Goal: Browse casually

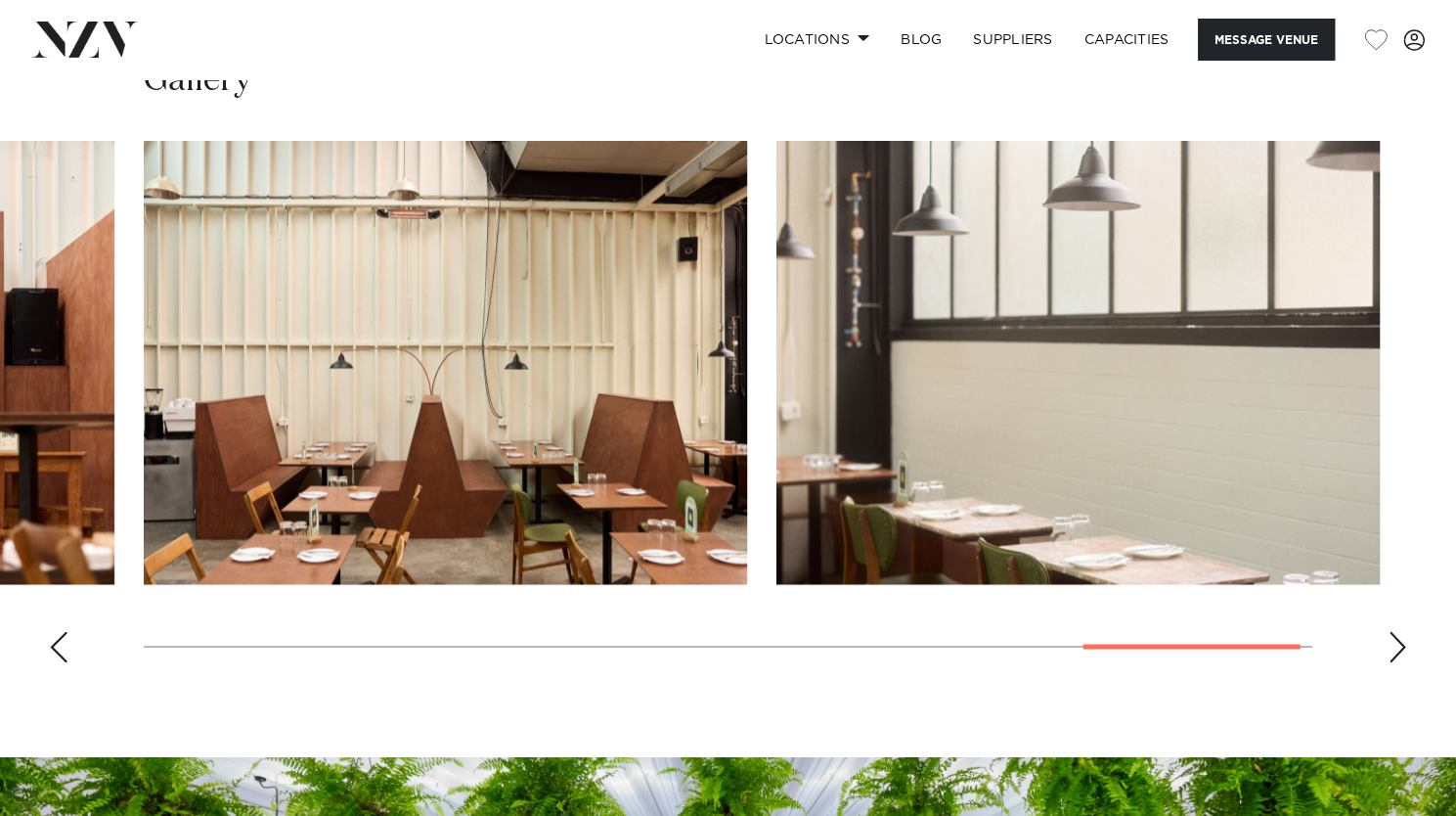
click at [61, 656] on div "Previous slide" at bounding box center [59, 646] width 20 height 31
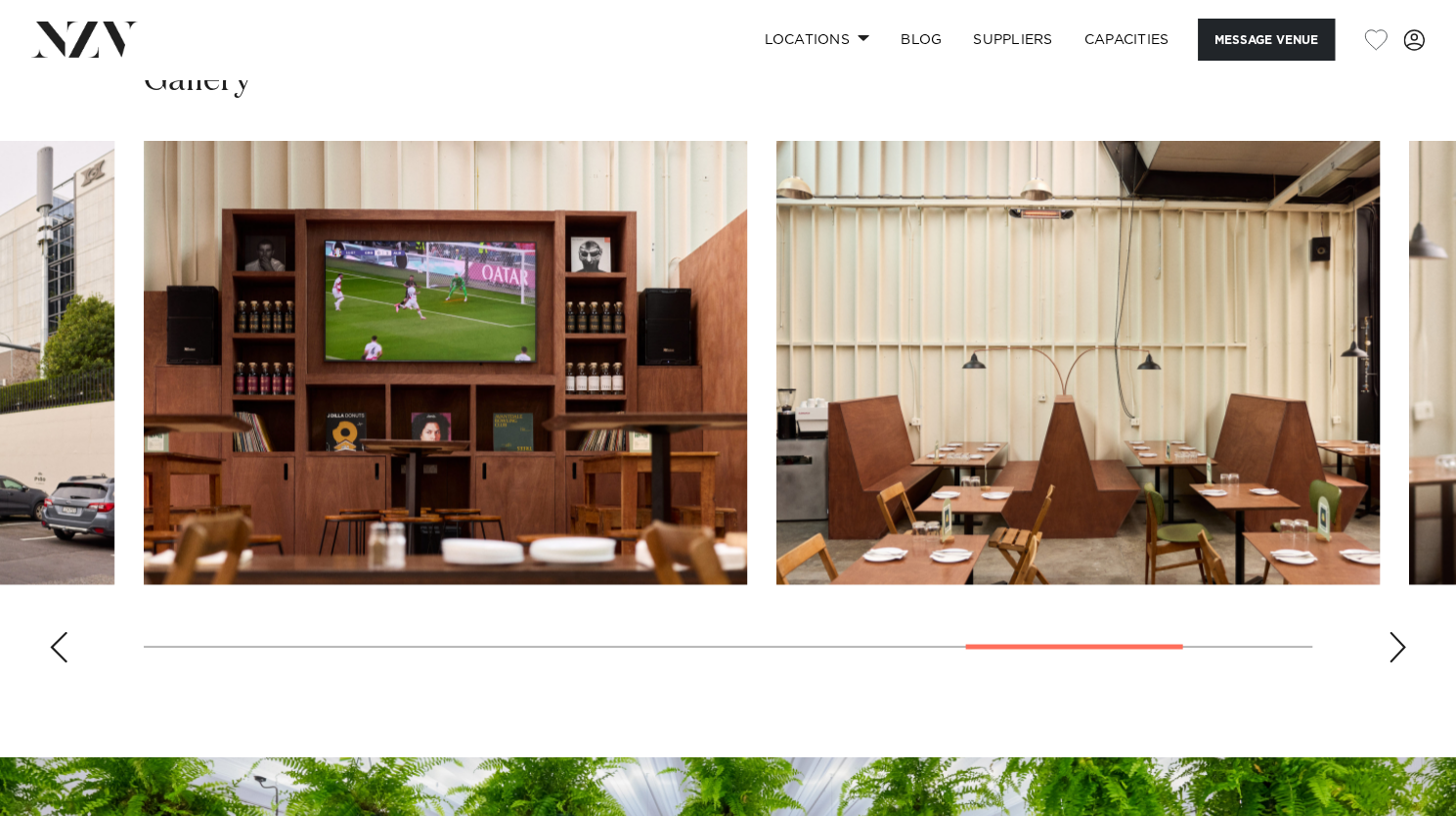
click at [61, 656] on div "Previous slide" at bounding box center [59, 646] width 20 height 31
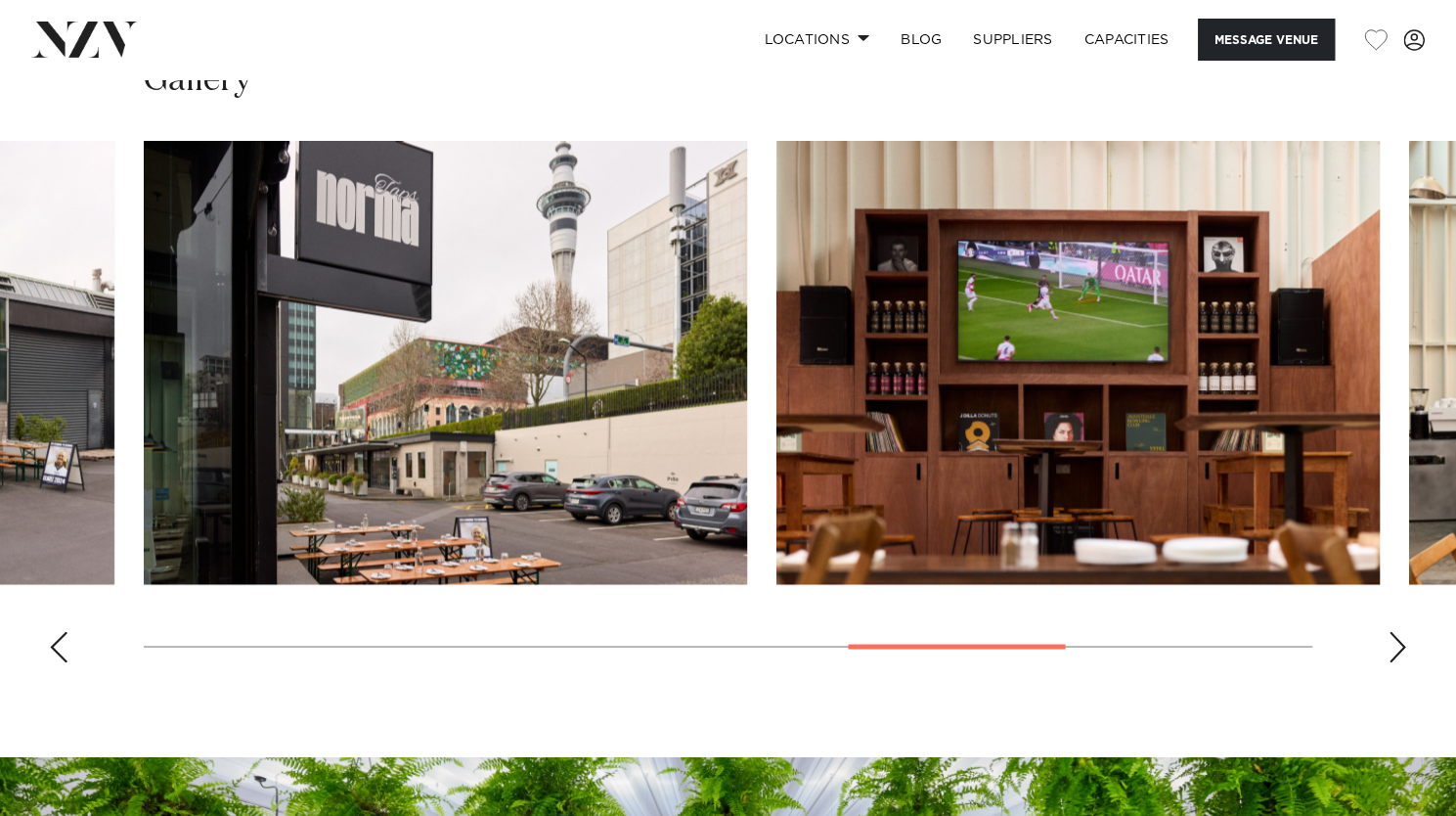
click at [61, 656] on div "Previous slide" at bounding box center [59, 646] width 20 height 31
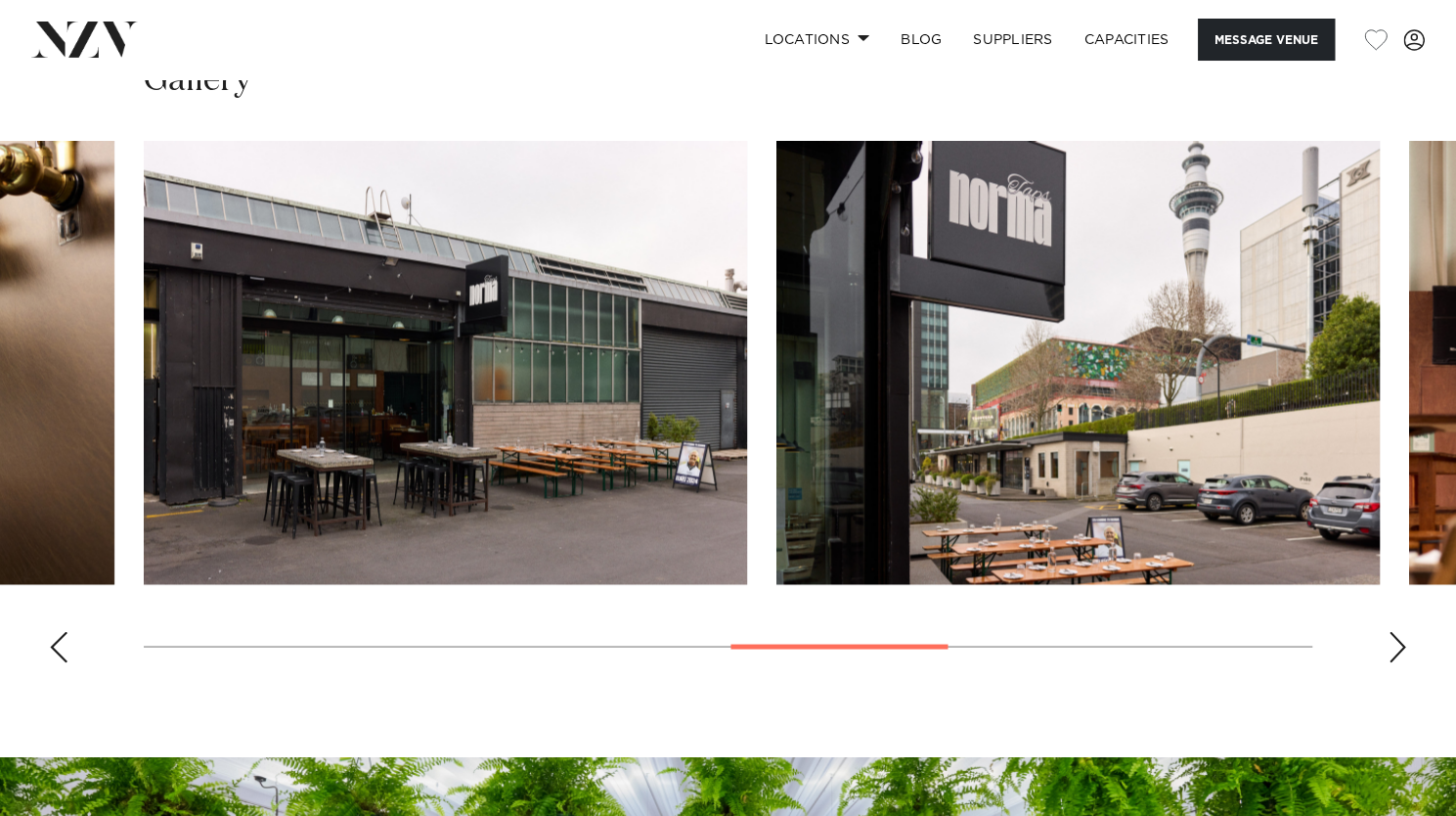
click at [61, 656] on div "Previous slide" at bounding box center [59, 646] width 20 height 31
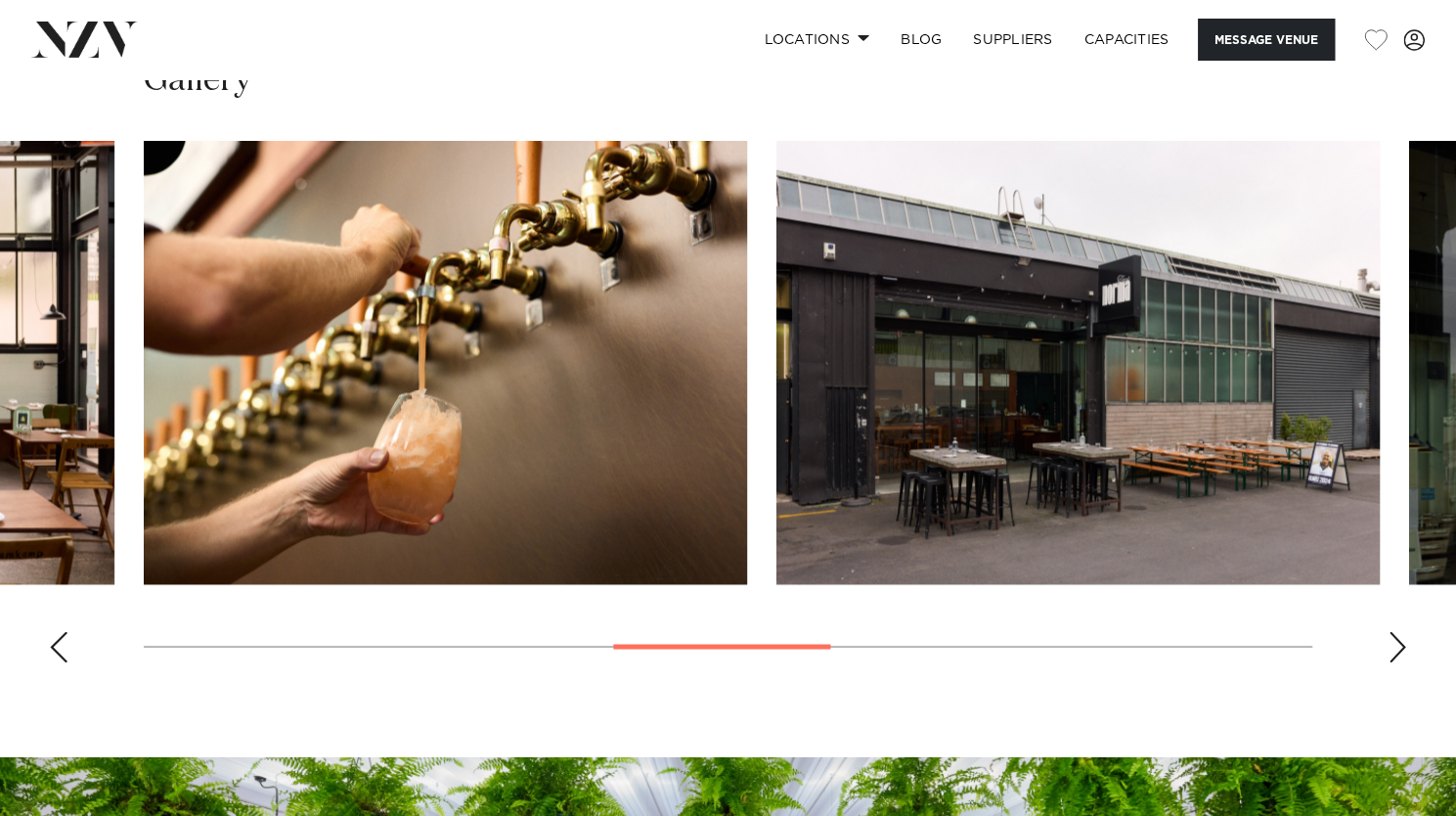
click at [63, 655] on div "Previous slide" at bounding box center [59, 646] width 20 height 31
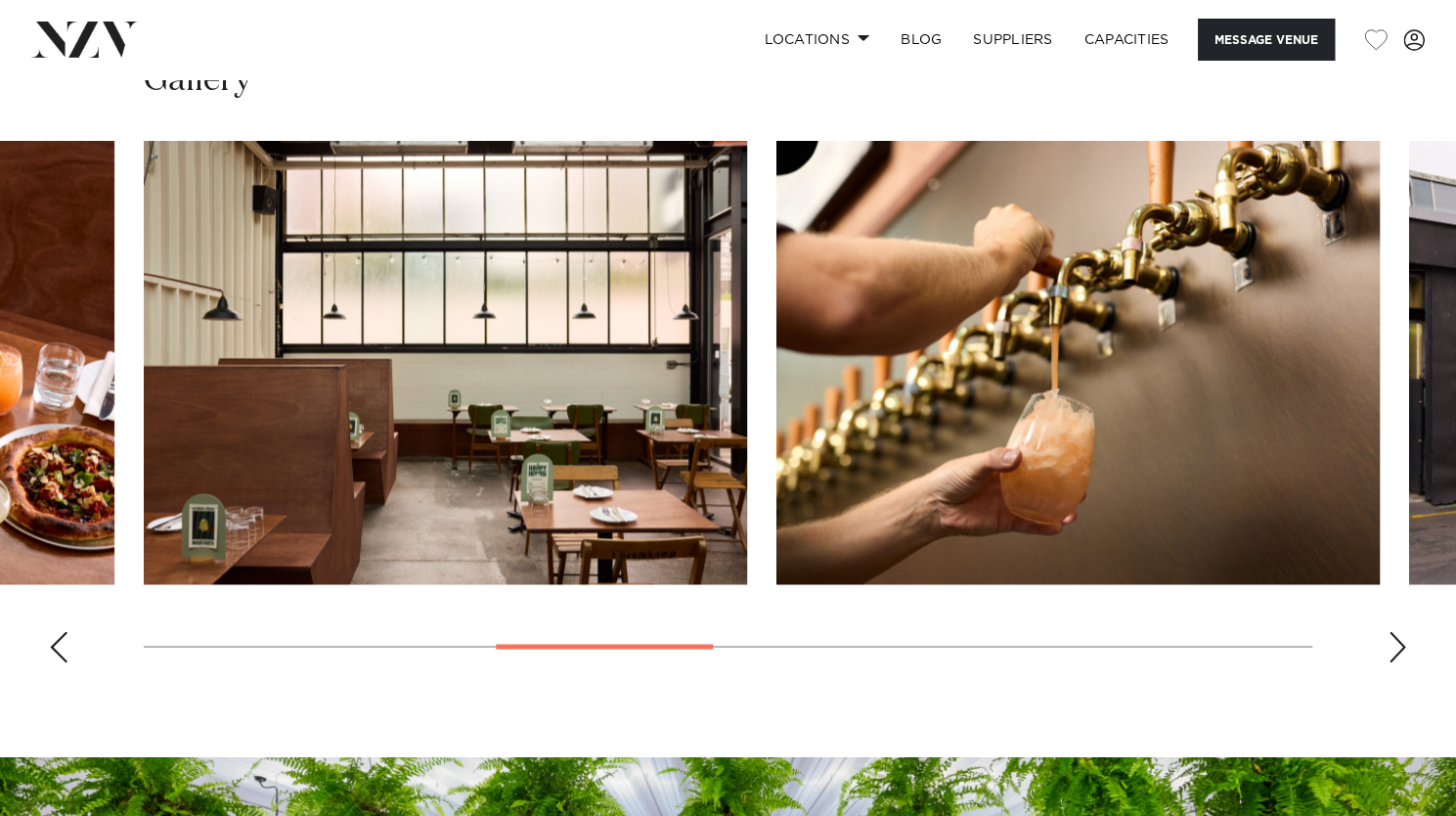
click at [53, 661] on div "Previous slide" at bounding box center [59, 646] width 20 height 31
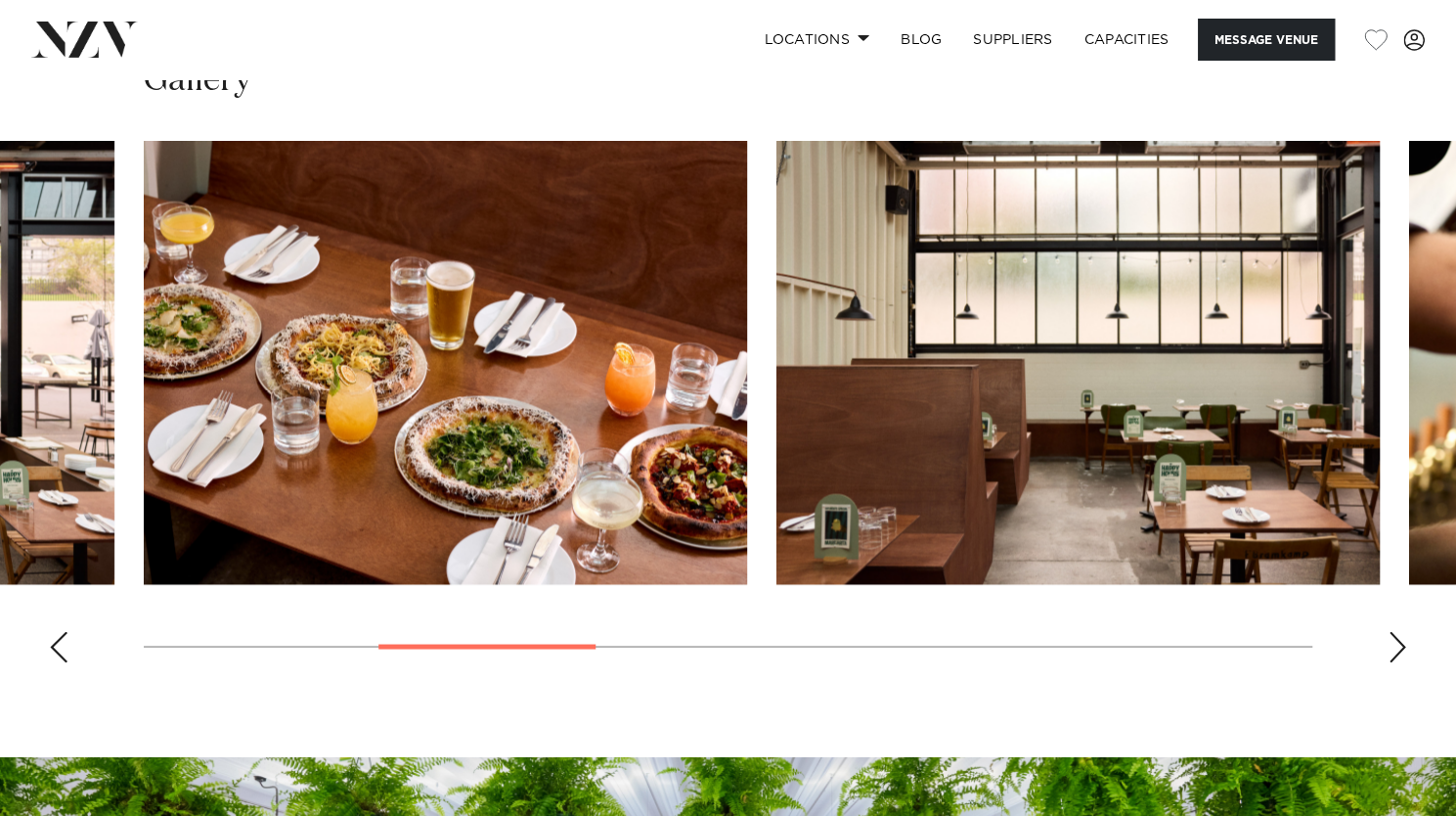
click at [53, 661] on div "Previous slide" at bounding box center [59, 646] width 20 height 31
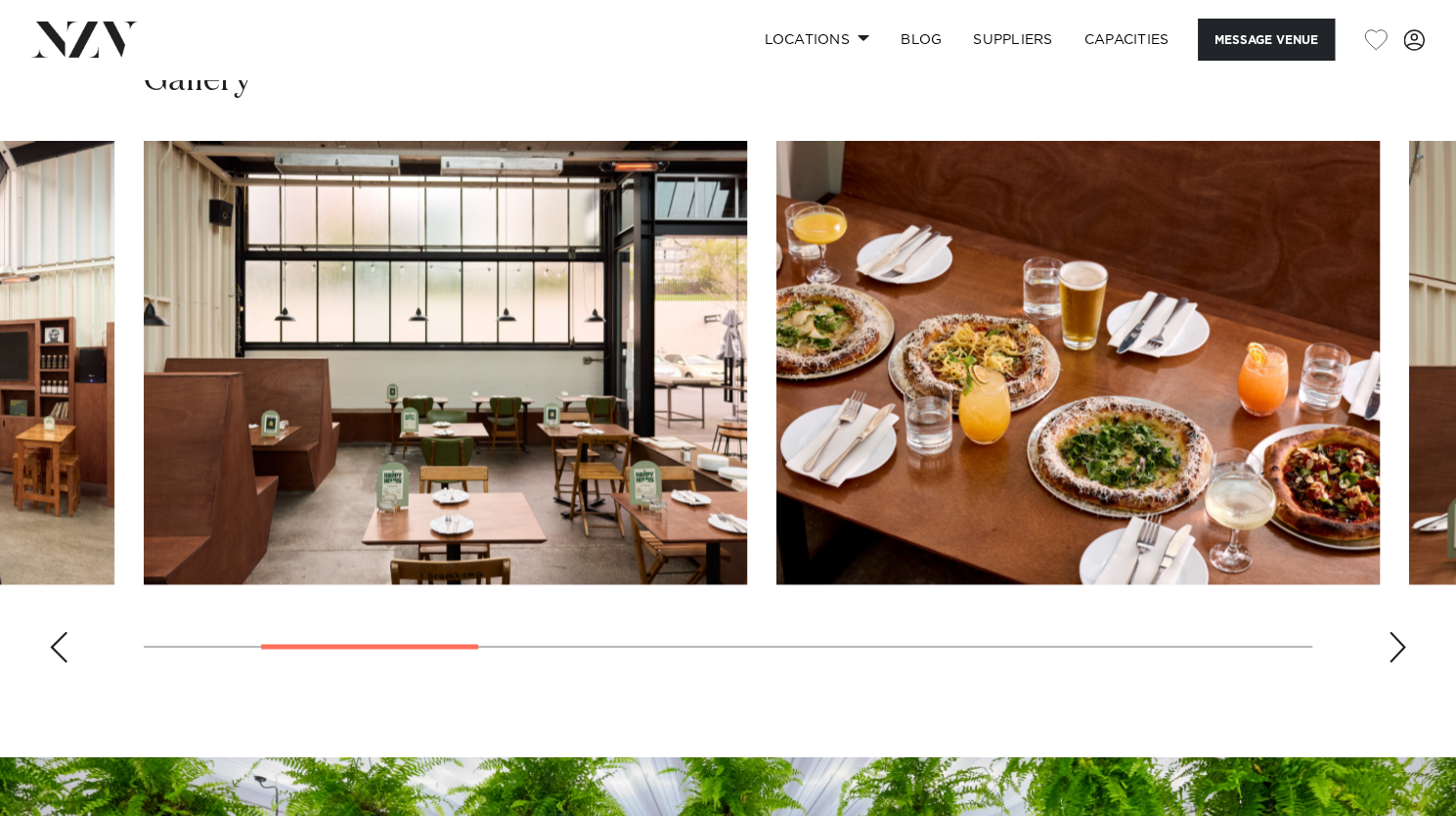
click at [57, 651] on div "Previous slide" at bounding box center [59, 646] width 20 height 31
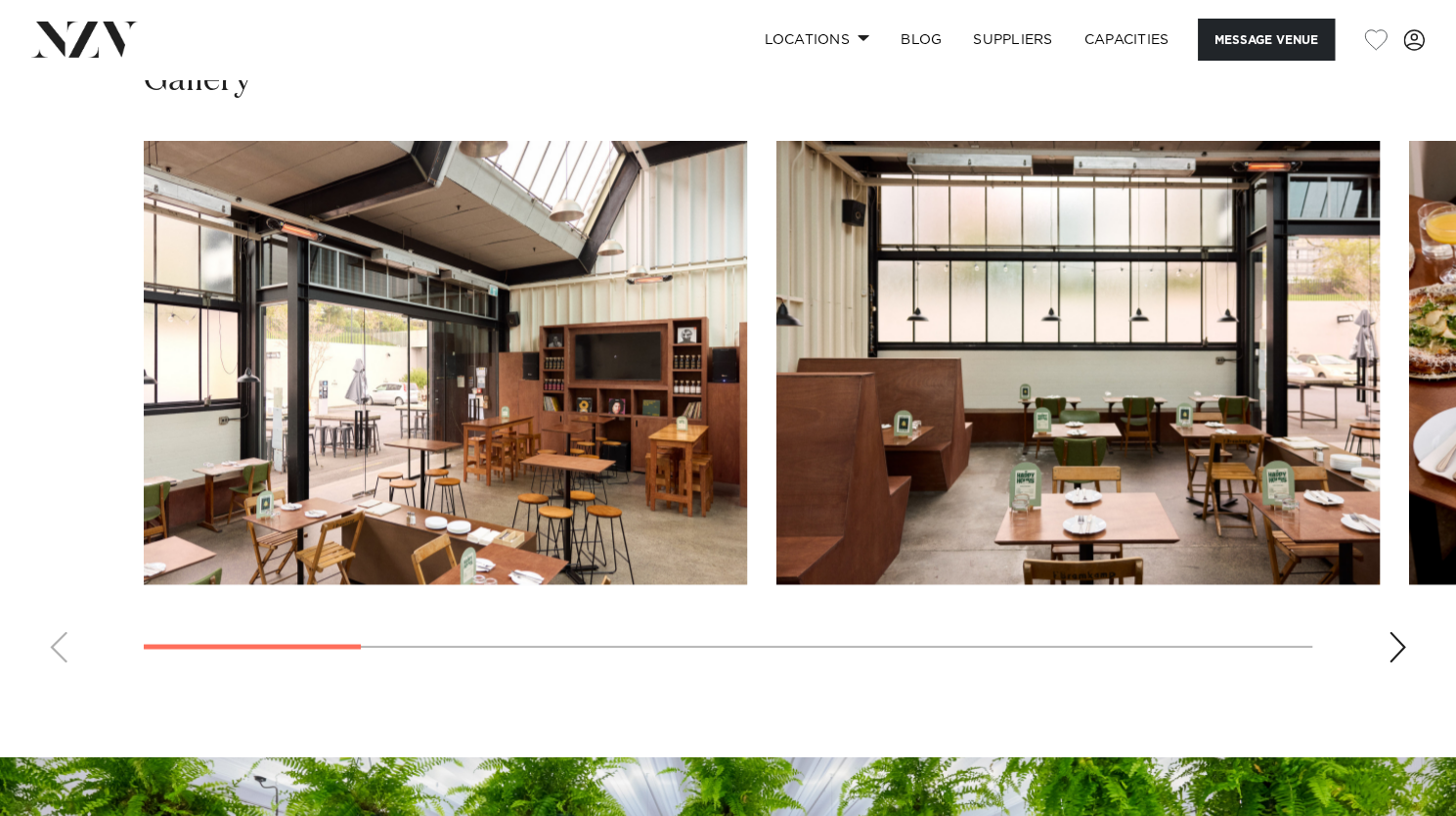
scroll to position [1780, 0]
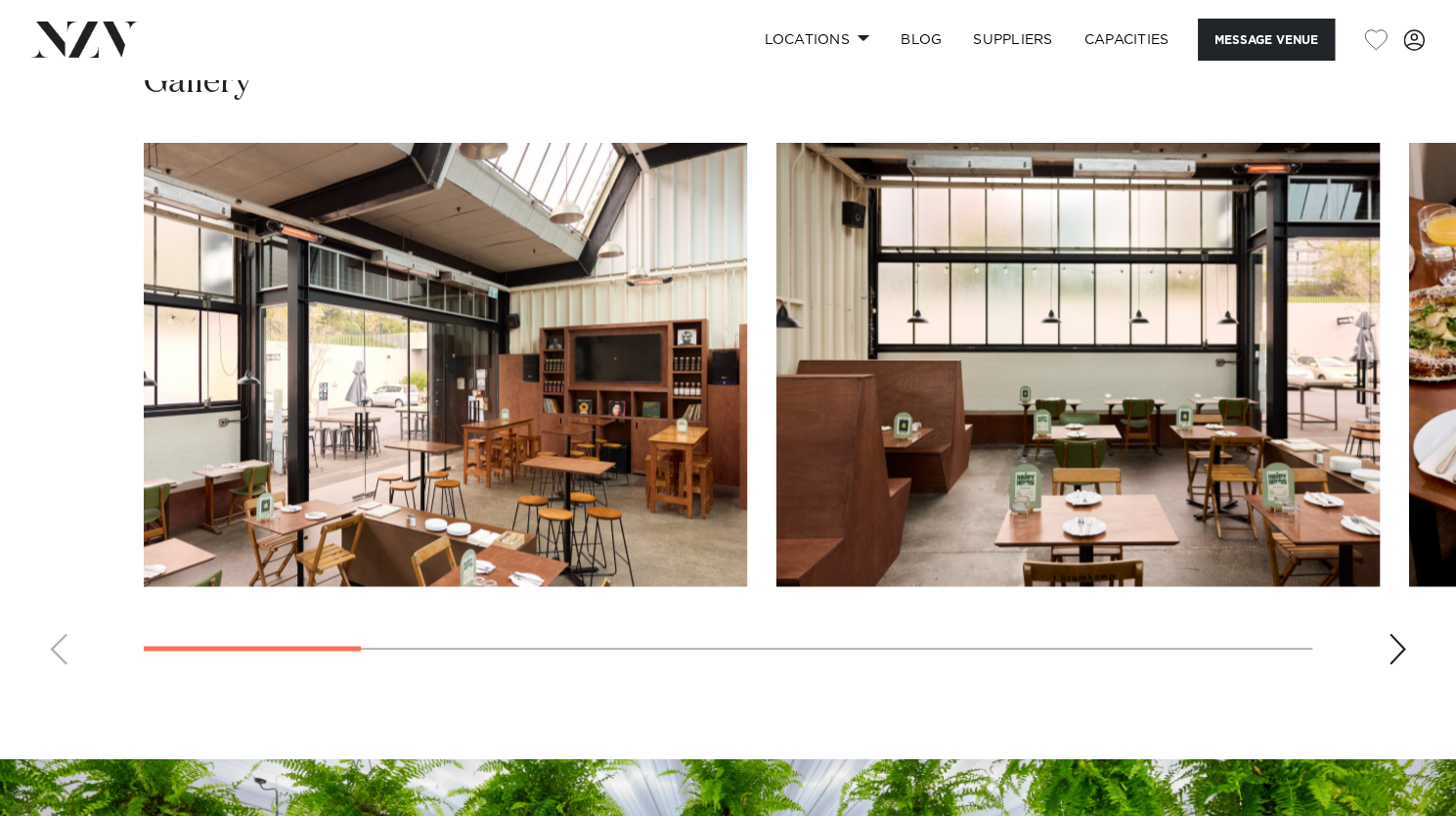
click at [1390, 641] on div "Next slide" at bounding box center [1397, 648] width 20 height 31
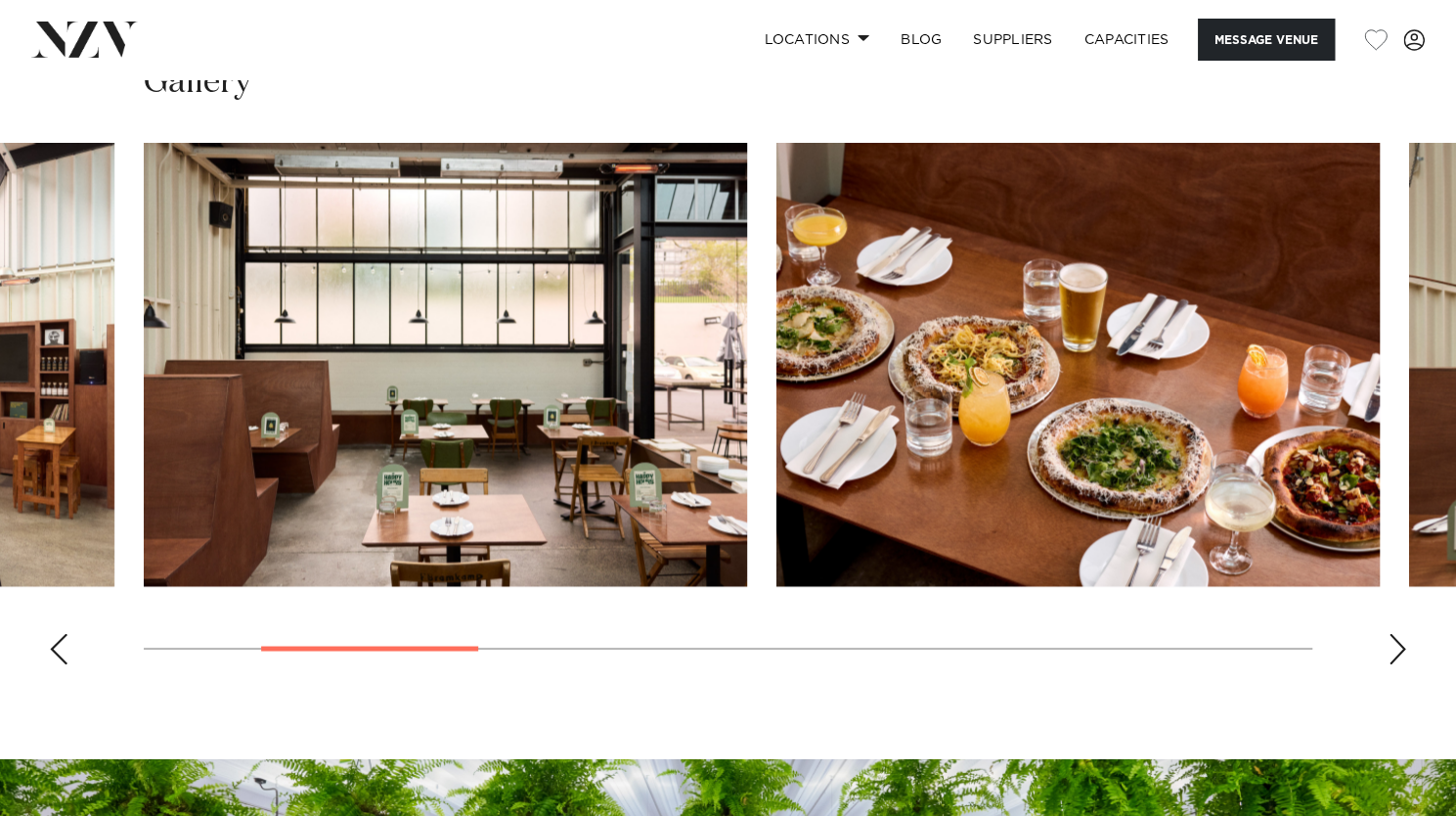
click at [1390, 641] on div "Next slide" at bounding box center [1397, 648] width 20 height 31
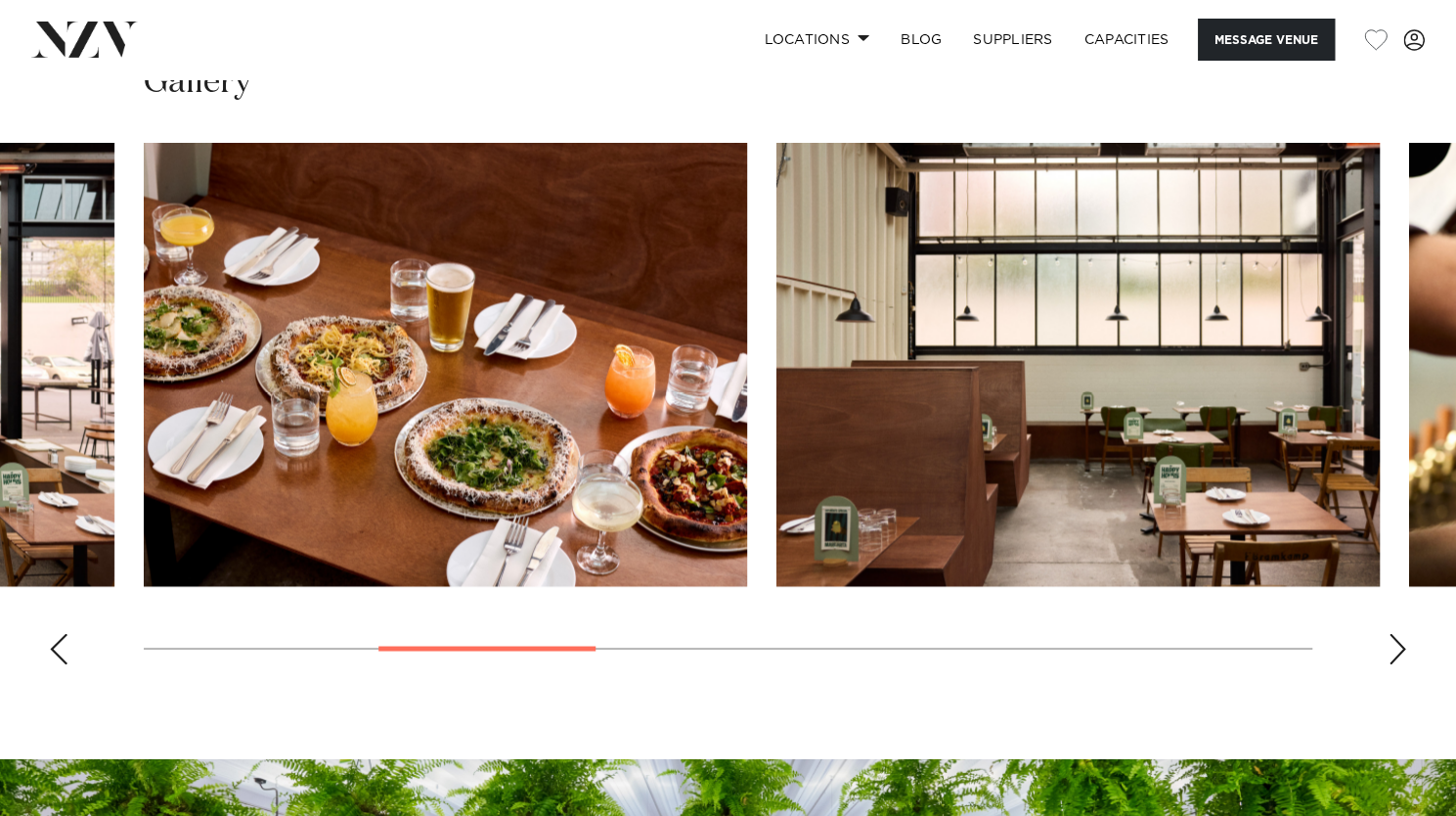
click at [1390, 641] on div "Next slide" at bounding box center [1397, 648] width 20 height 31
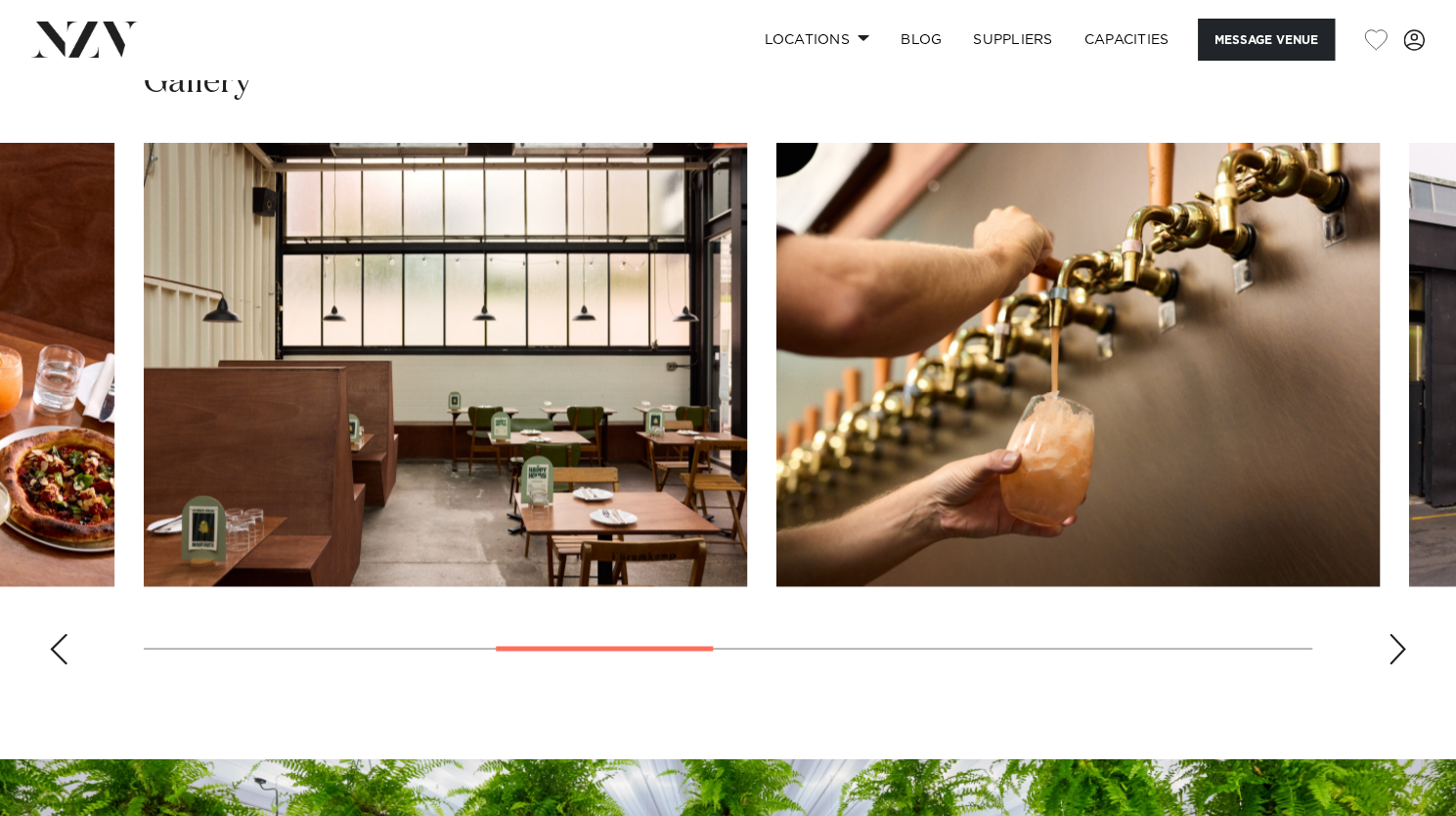
click at [1390, 641] on div "Next slide" at bounding box center [1397, 648] width 20 height 31
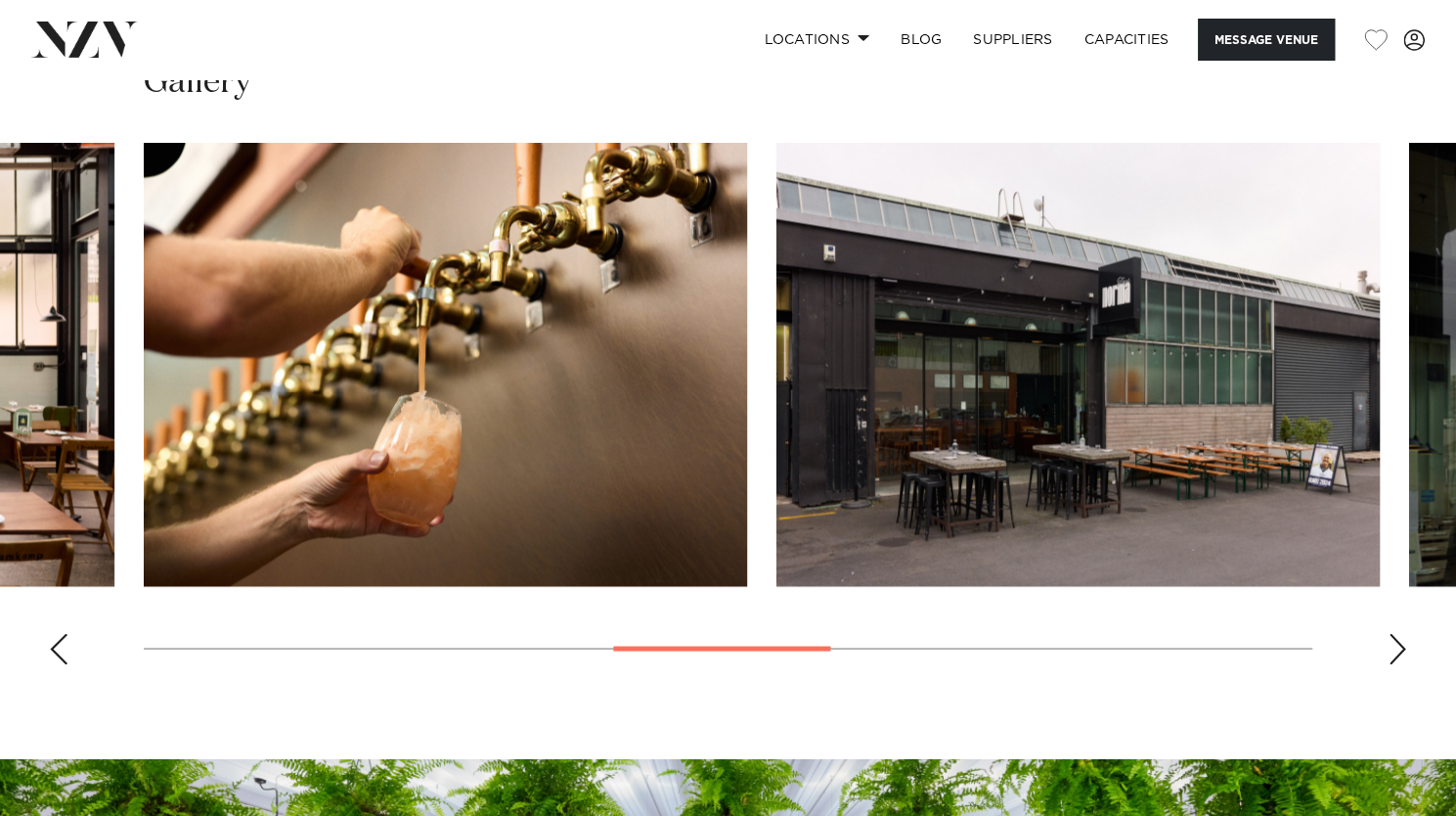
click at [1390, 641] on div "Next slide" at bounding box center [1397, 648] width 20 height 31
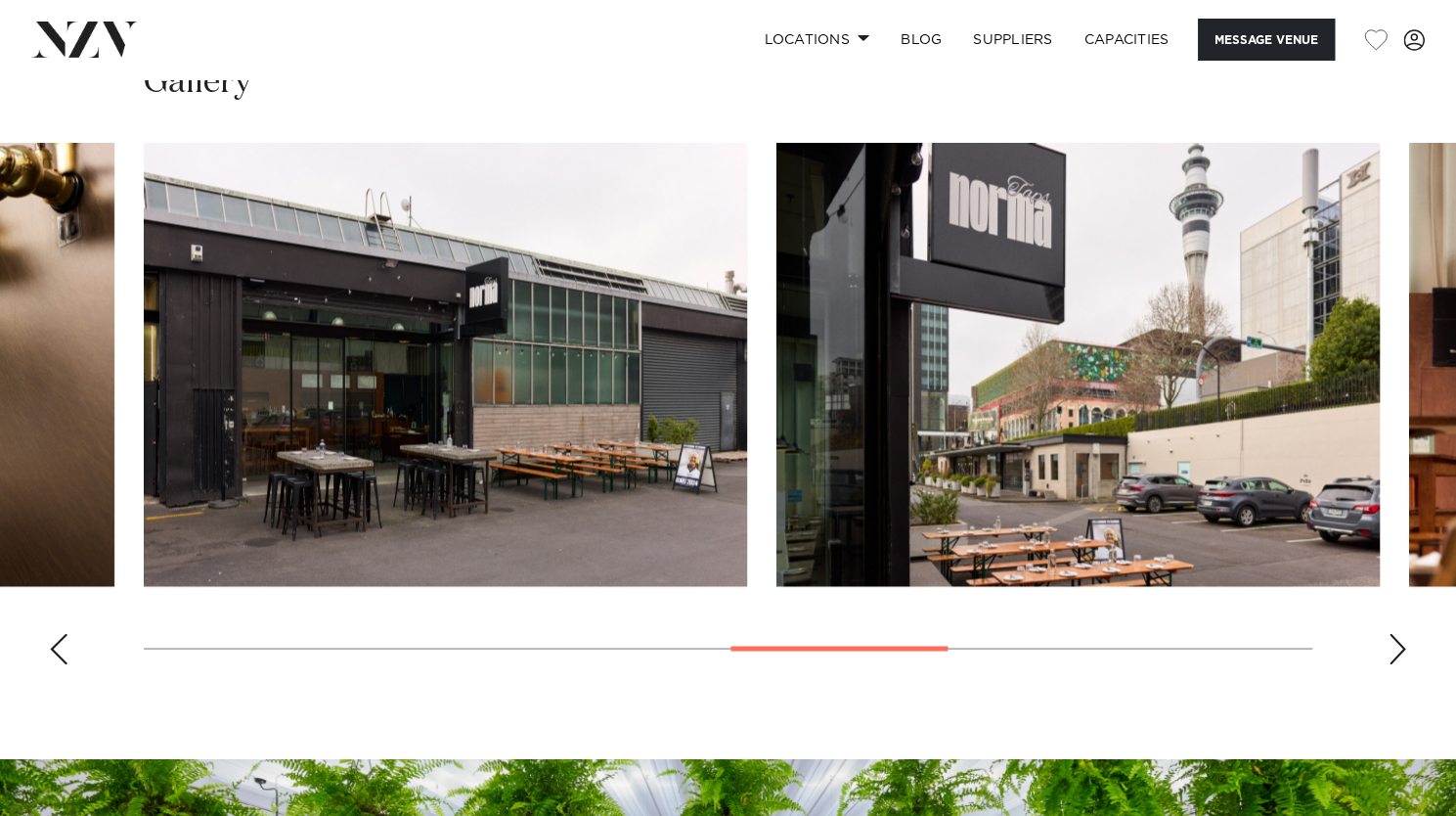
click at [1390, 641] on div "Next slide" at bounding box center [1397, 648] width 20 height 31
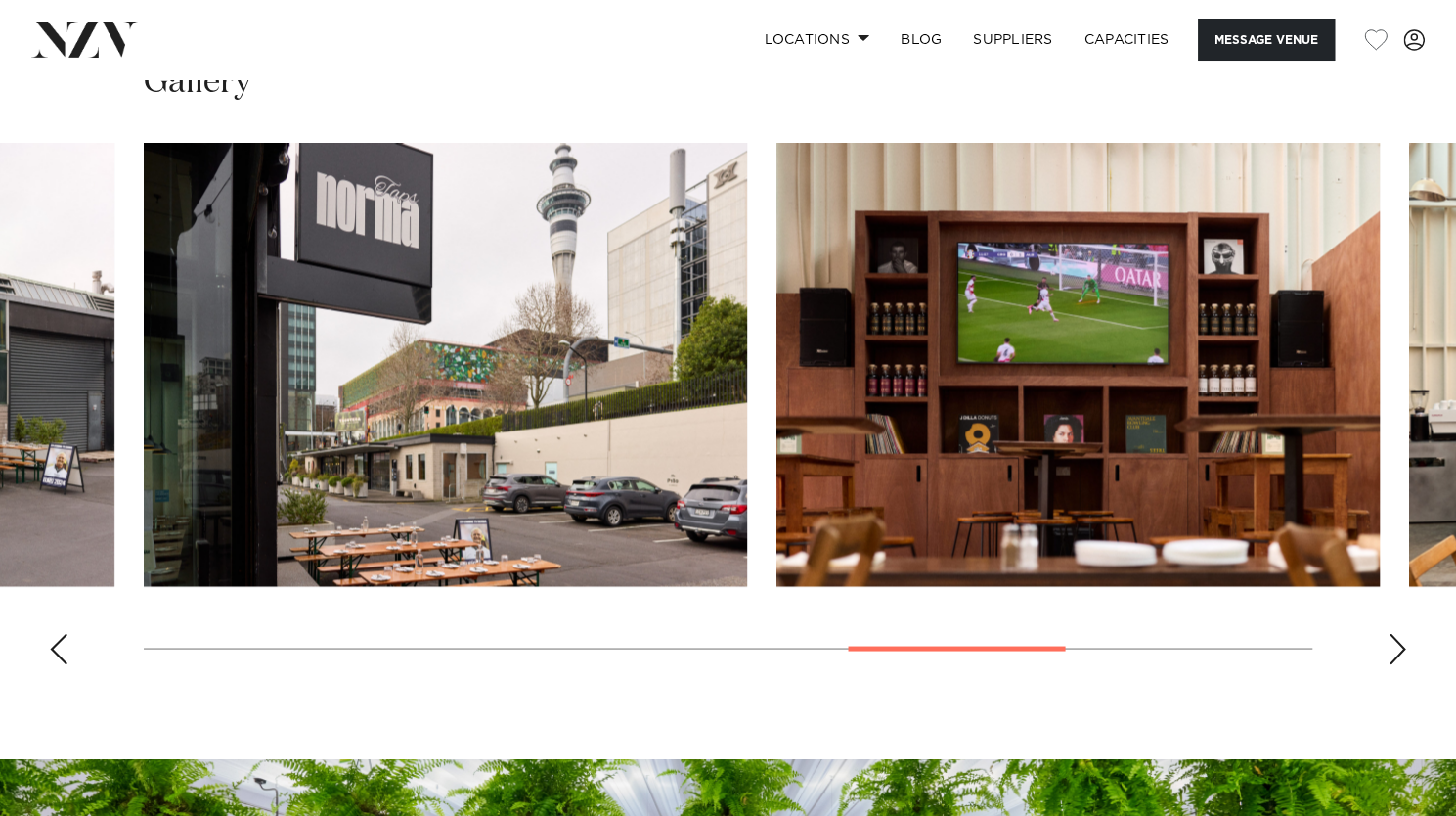
click at [1390, 641] on div "Next slide" at bounding box center [1397, 648] width 20 height 31
